Goal: Find specific page/section

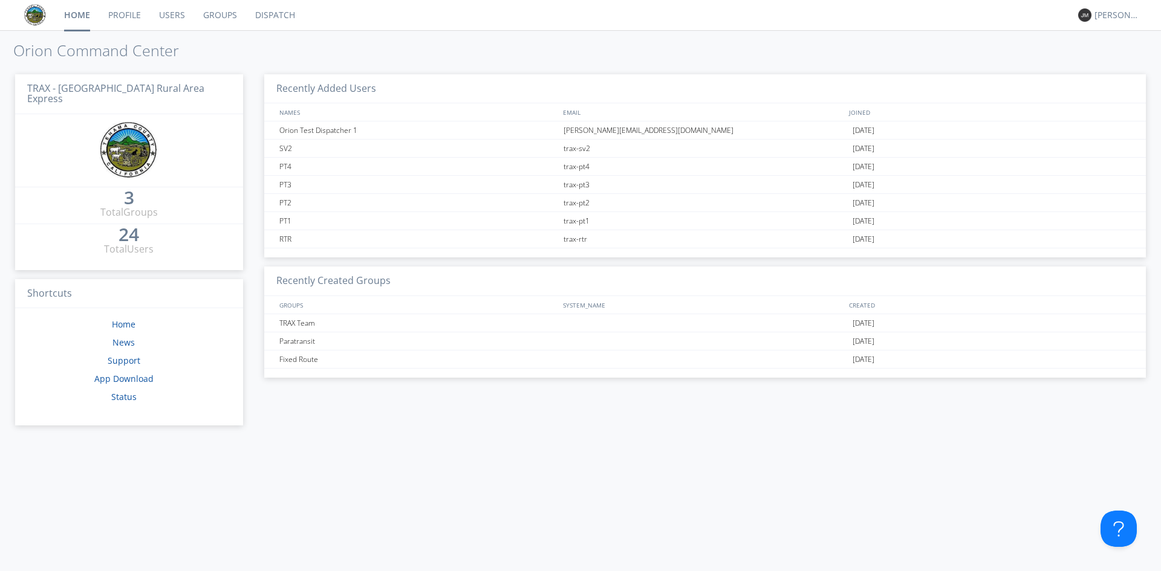
click at [265, 17] on link "Dispatch" at bounding box center [275, 15] width 58 height 30
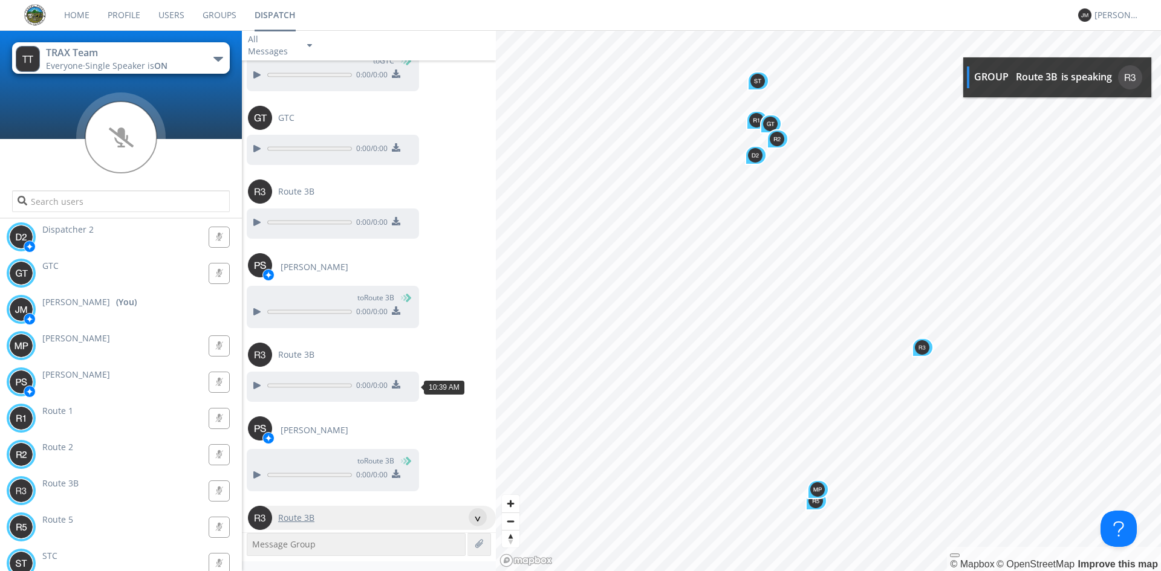
scroll to position [1096, 0]
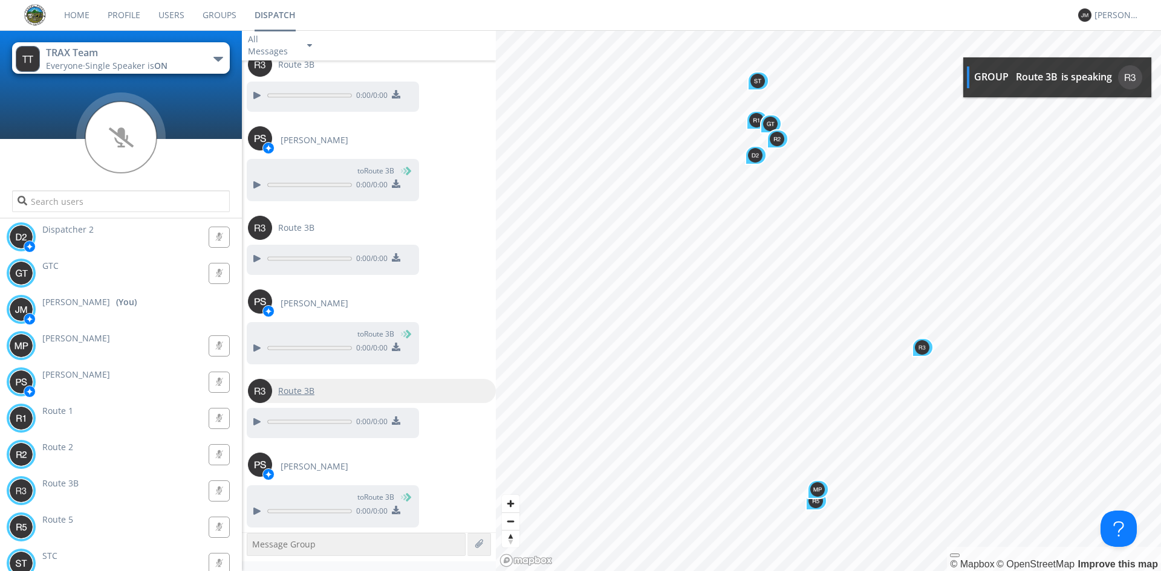
click at [298, 392] on span "Route 3B" at bounding box center [296, 391] width 36 height 12
type input "Route 3B"
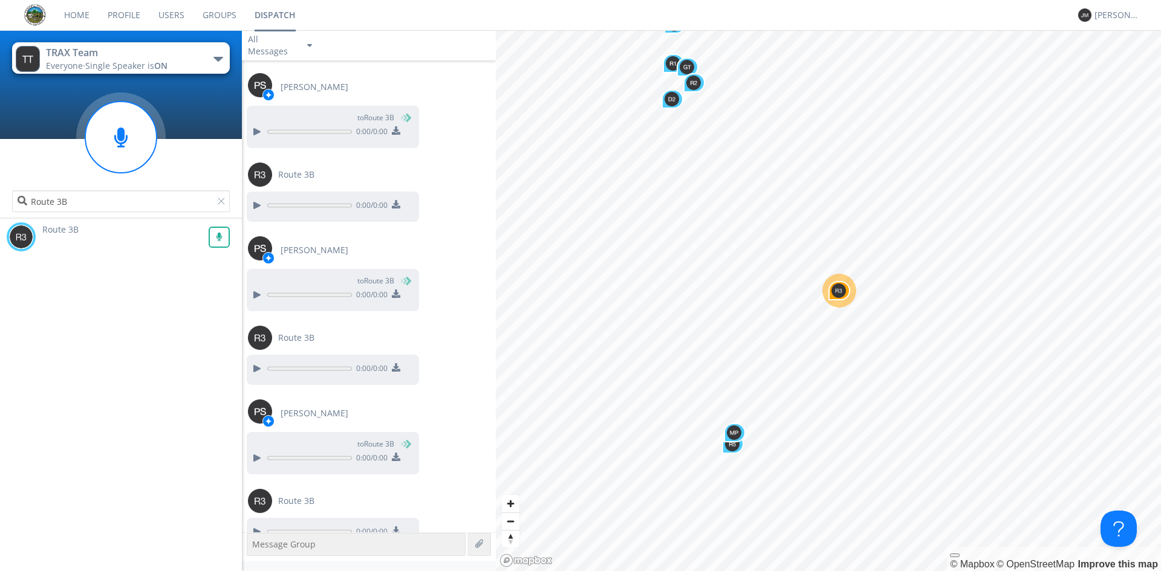
scroll to position [1170, 0]
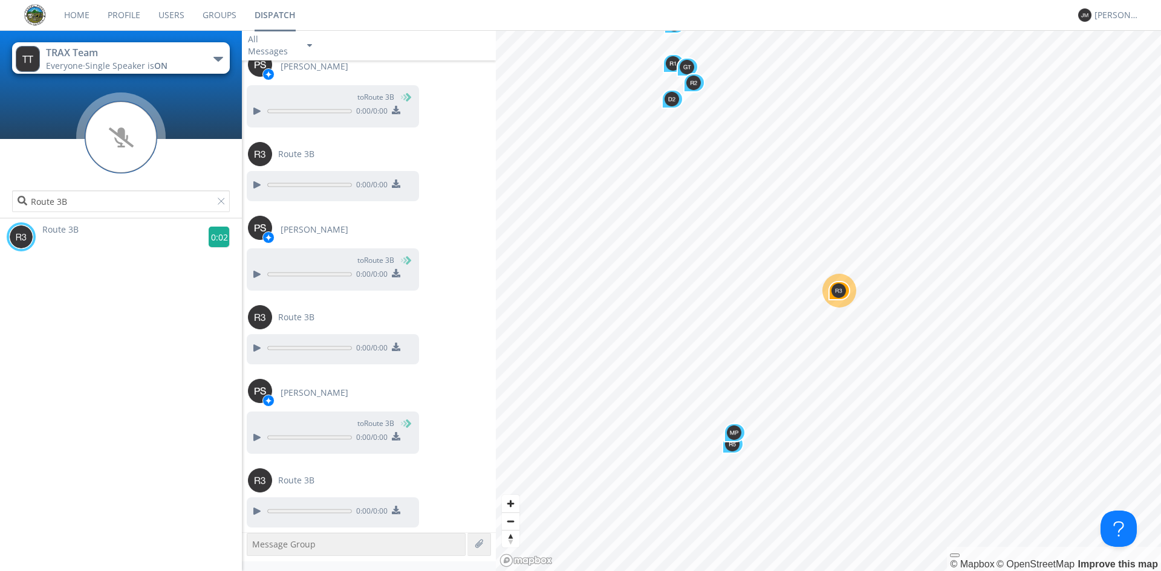
click at [213, 238] on g at bounding box center [219, 237] width 21 height 21
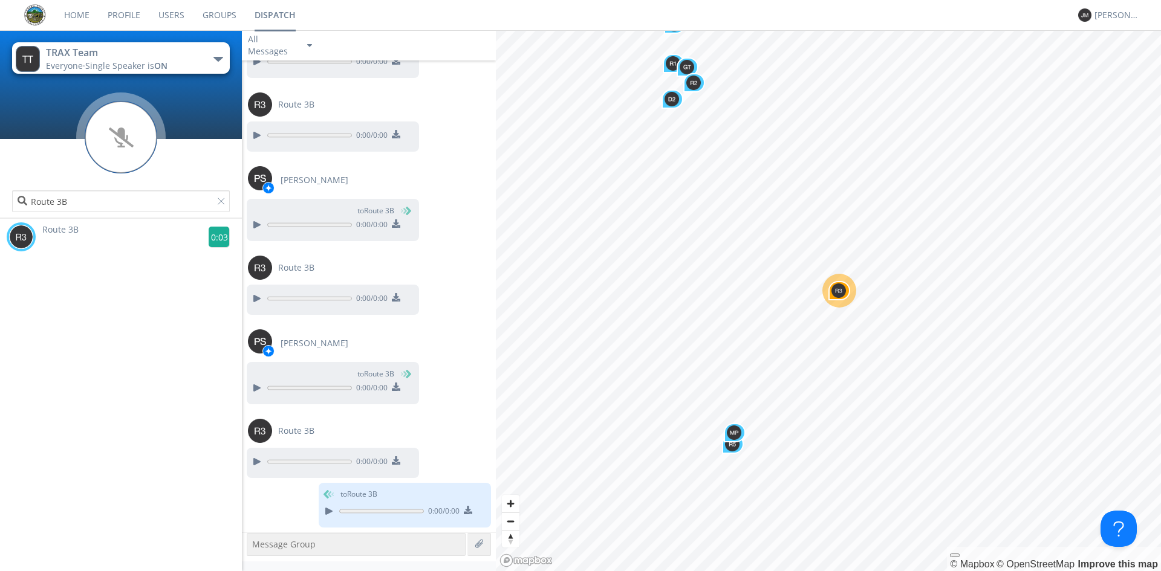
click at [210, 239] on g at bounding box center [219, 237] width 21 height 21
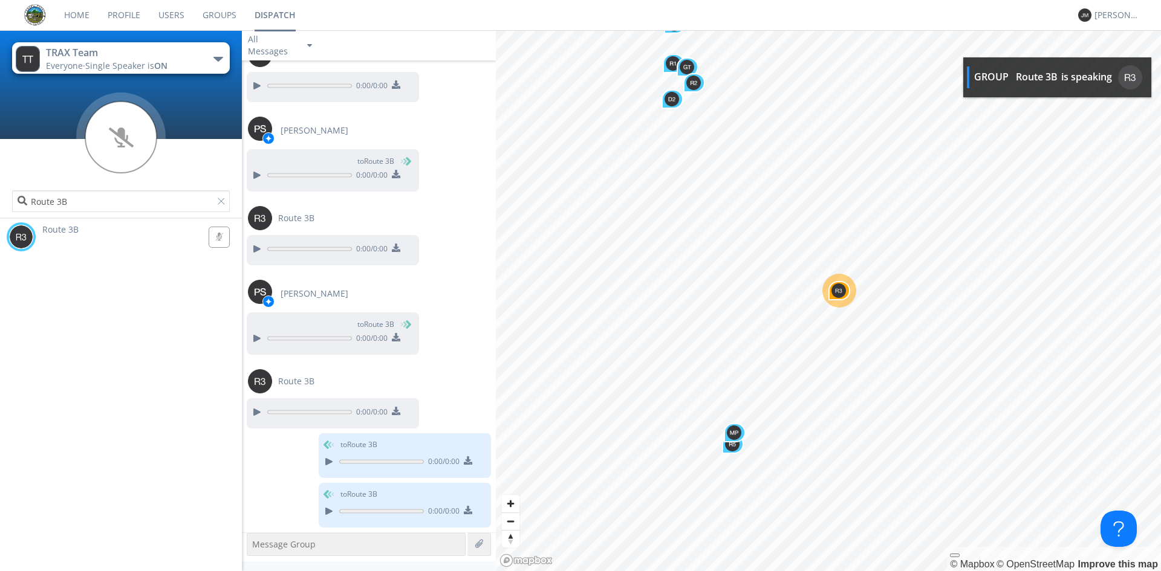
scroll to position [1343, 0]
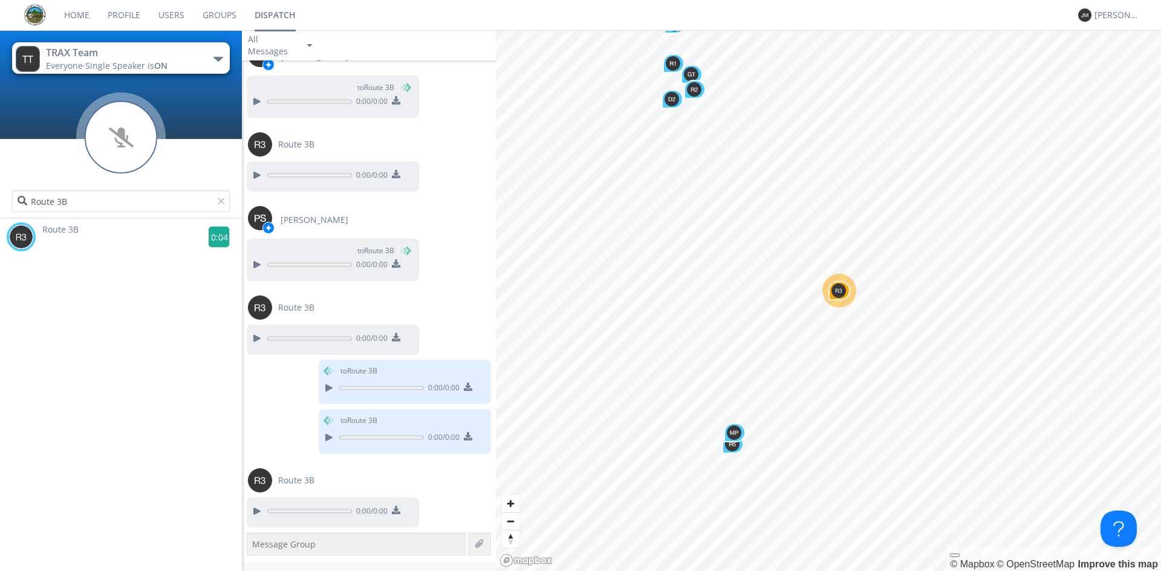
click at [215, 237] on g at bounding box center [219, 237] width 21 height 21
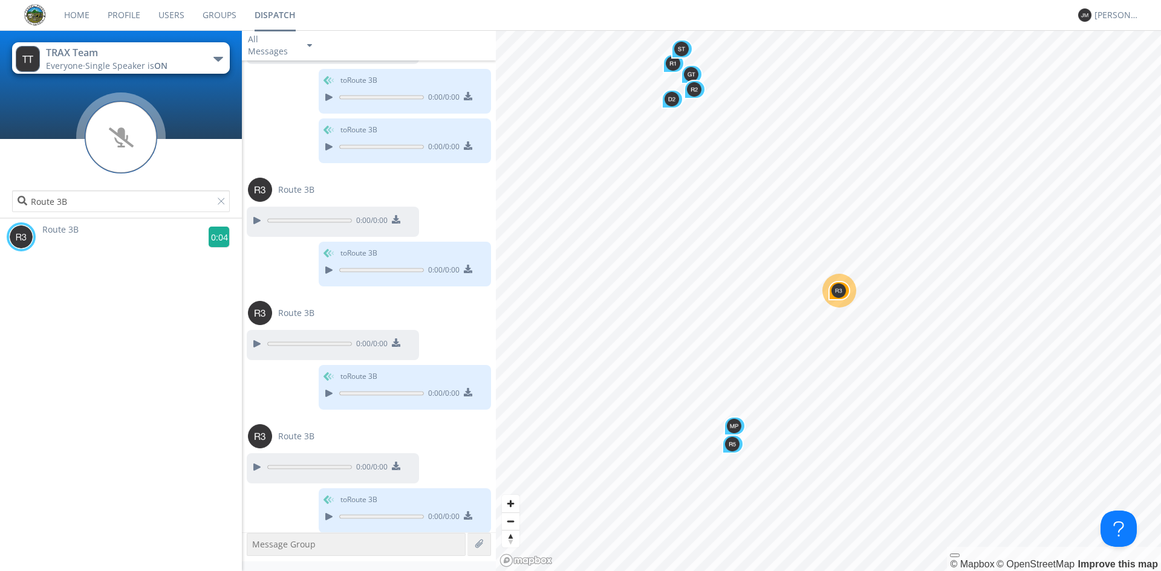
scroll to position [1639, 0]
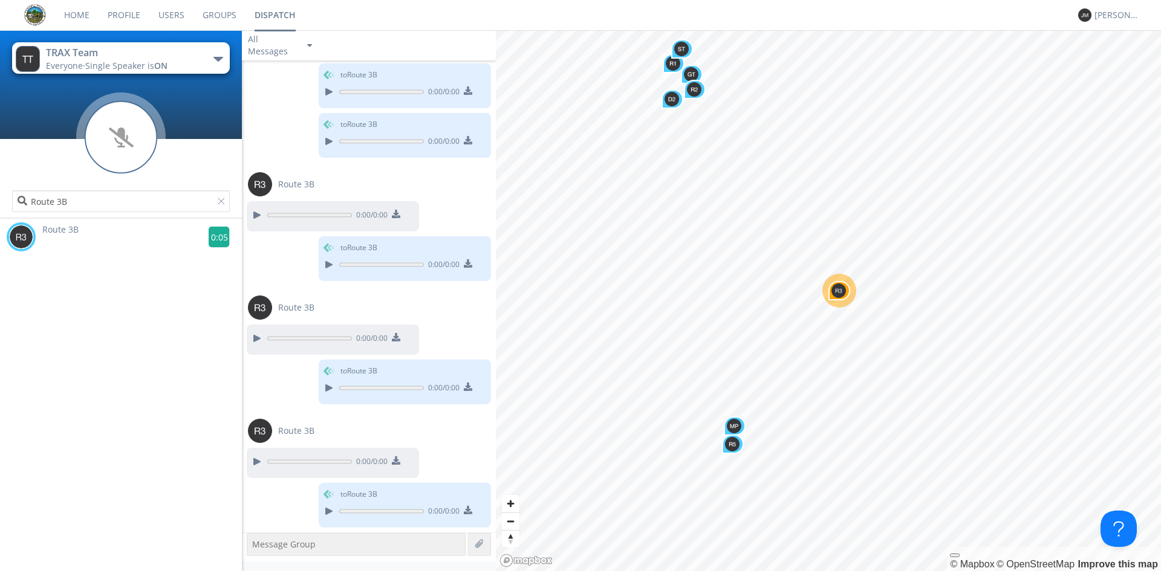
click at [213, 238] on g at bounding box center [219, 237] width 21 height 21
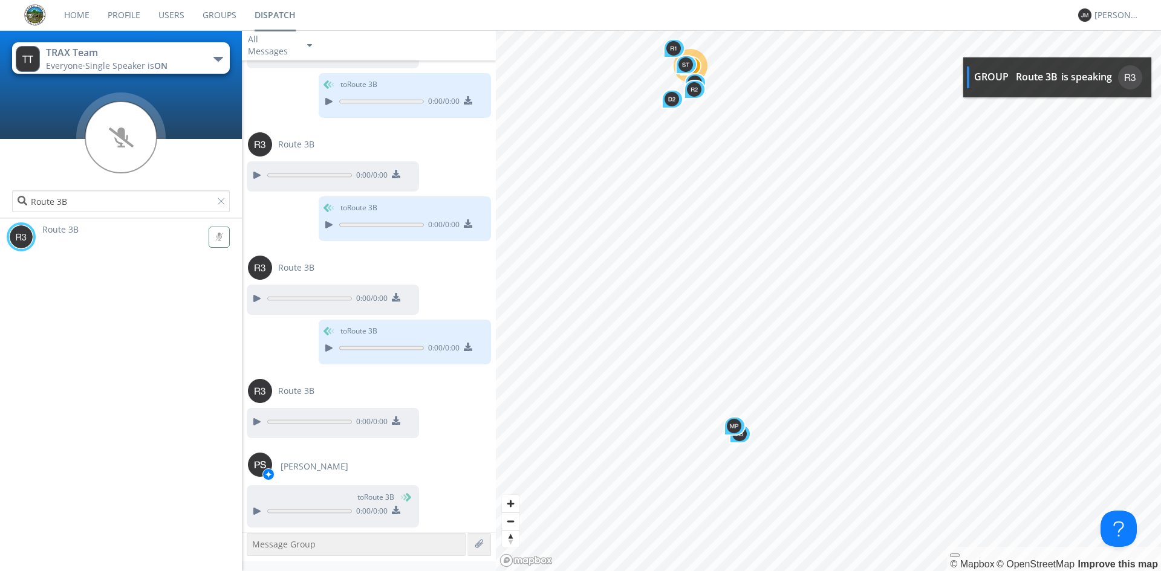
scroll to position [1876, 0]
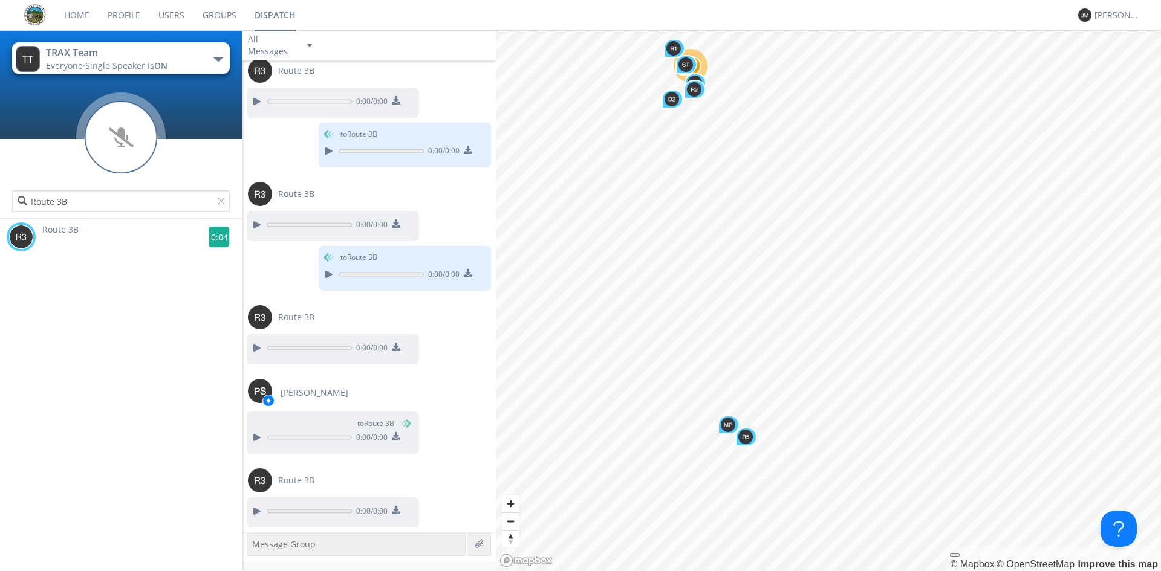
click at [214, 236] on g at bounding box center [219, 237] width 21 height 21
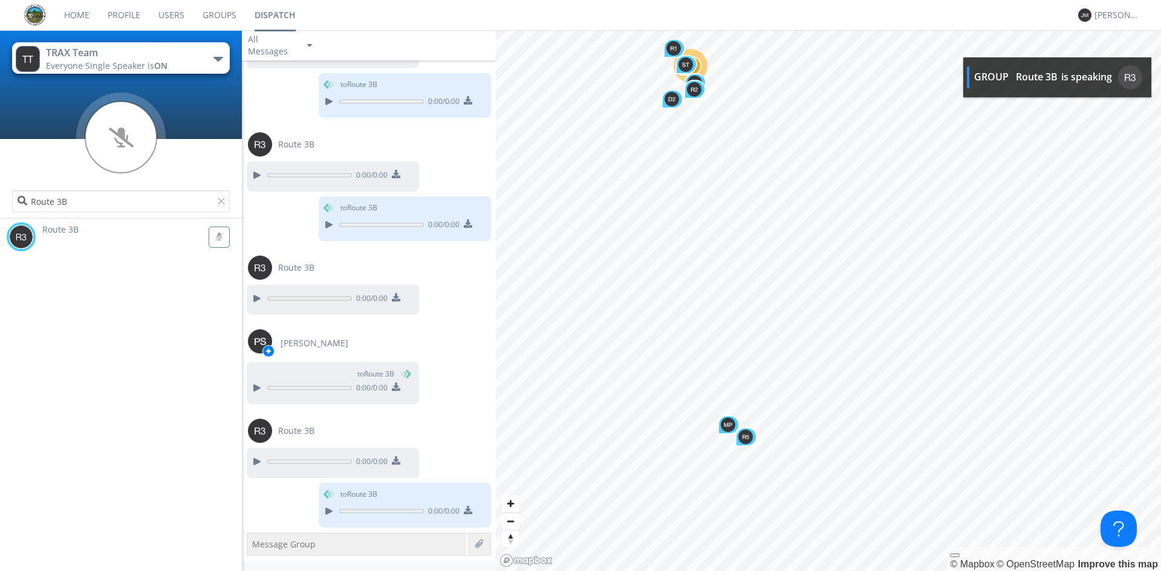
scroll to position [1999, 0]
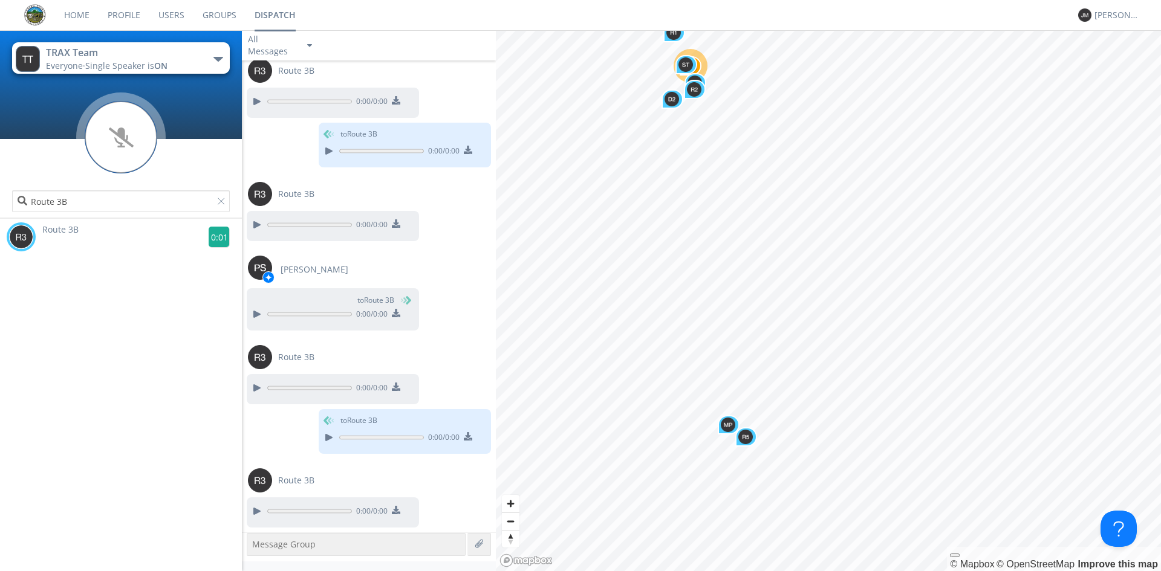
click at [209, 233] on g at bounding box center [219, 237] width 21 height 21
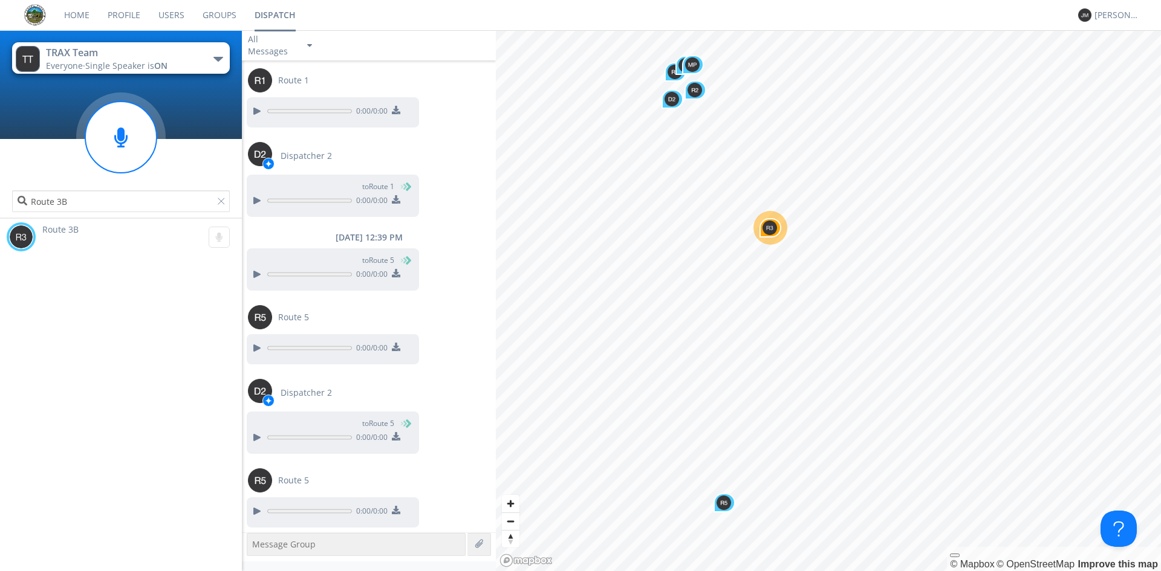
scroll to position [4845, 0]
